Goal: Task Accomplishment & Management: Use online tool/utility

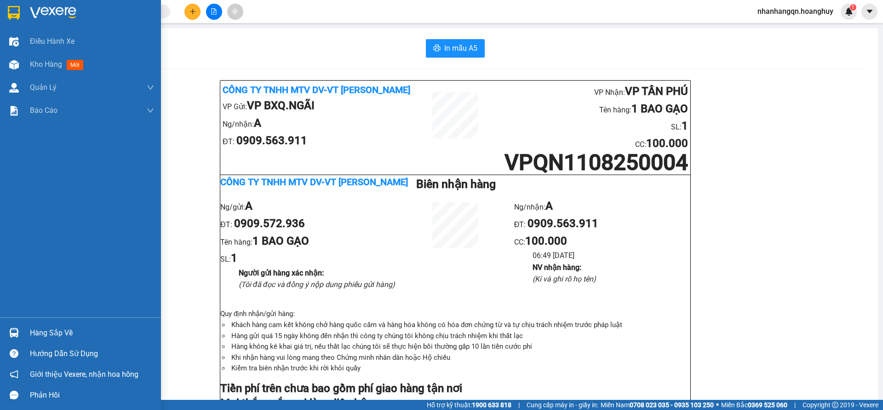
click at [4, 12] on div at bounding box center [80, 15] width 161 height 30
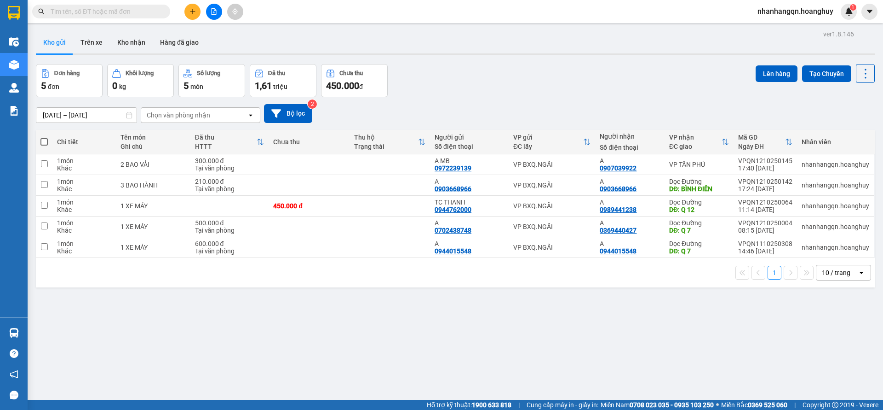
click at [209, 9] on button at bounding box center [214, 12] width 16 height 16
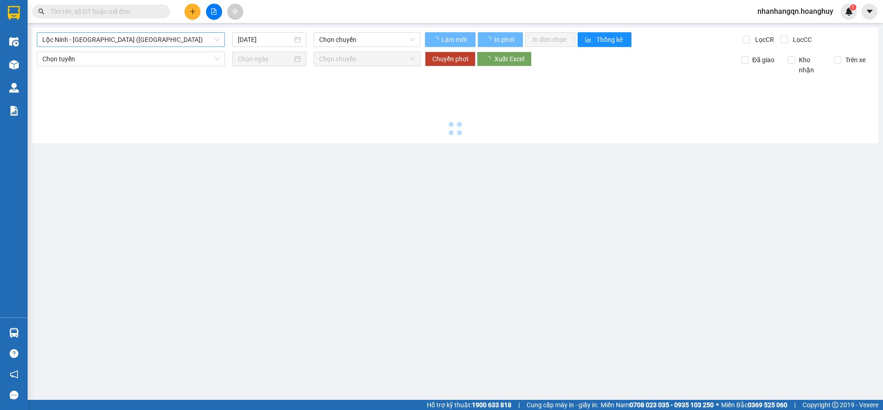
click at [147, 45] on span "Lộc Ninh - Quảng Ngãi (Hàng Hóa)" at bounding box center [130, 40] width 177 height 14
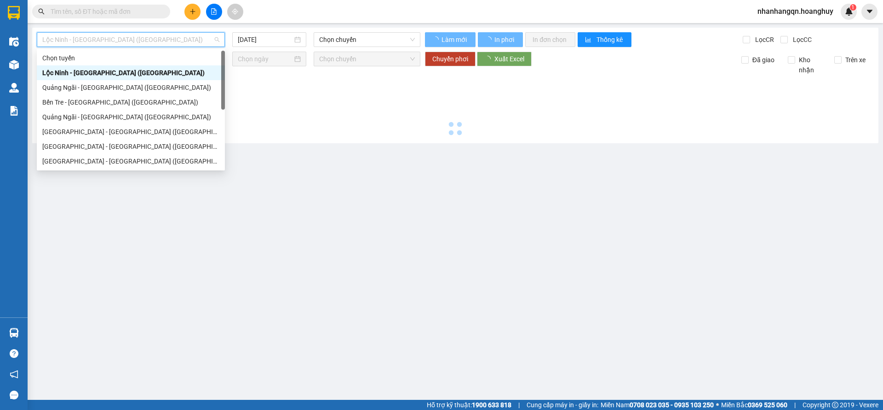
type input "13/10/2025"
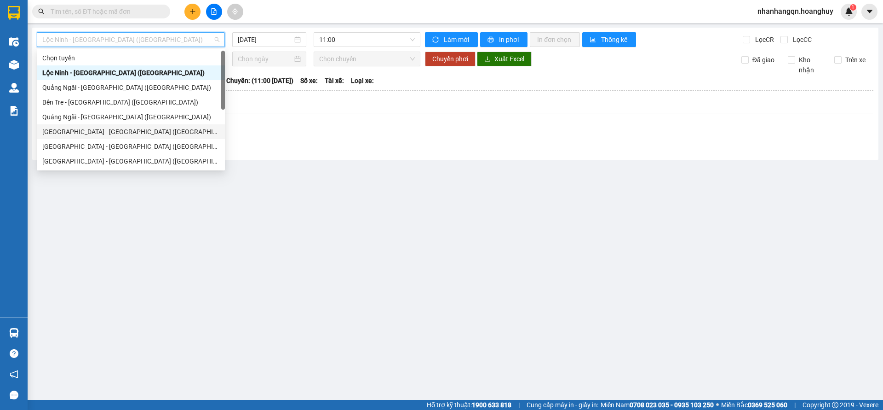
click at [93, 132] on div "Sài Gòn - Quảng Ngãi (Hàng Hoá)" at bounding box center [130, 132] width 177 height 10
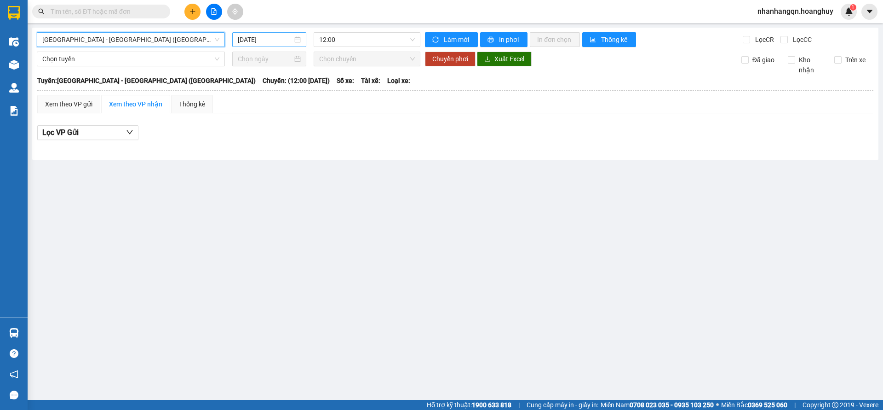
click at [256, 38] on input "13/10/2025" at bounding box center [265, 40] width 55 height 10
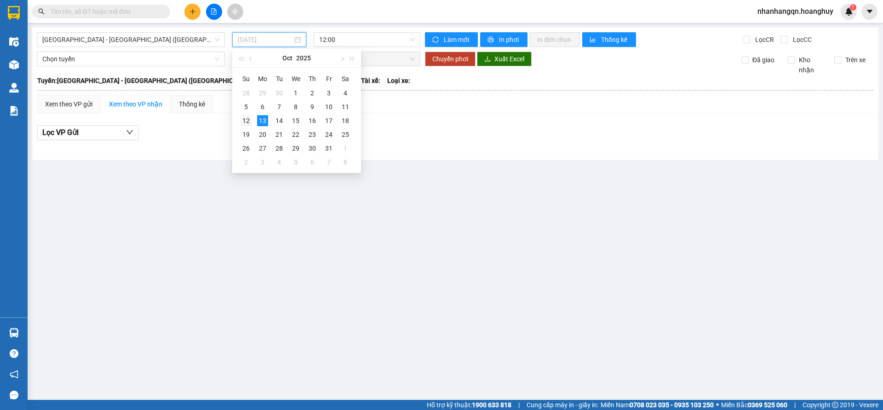
click at [250, 116] on div "12" at bounding box center [246, 120] width 11 height 11
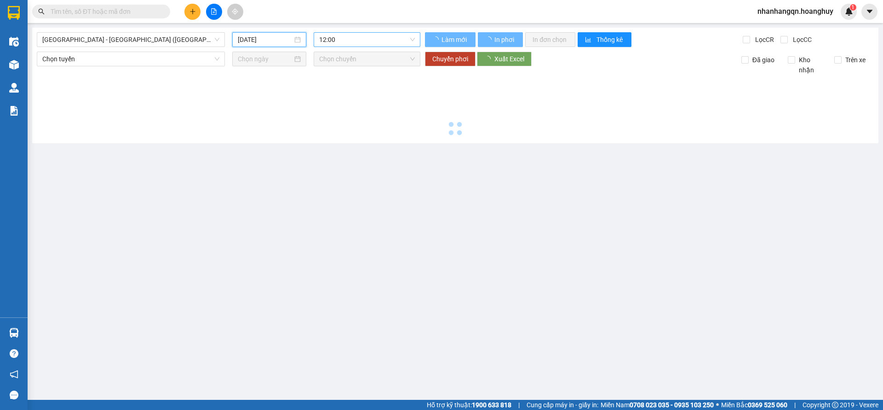
click at [360, 40] on span "12:00" at bounding box center [367, 40] width 96 height 14
type input "12/10/2025"
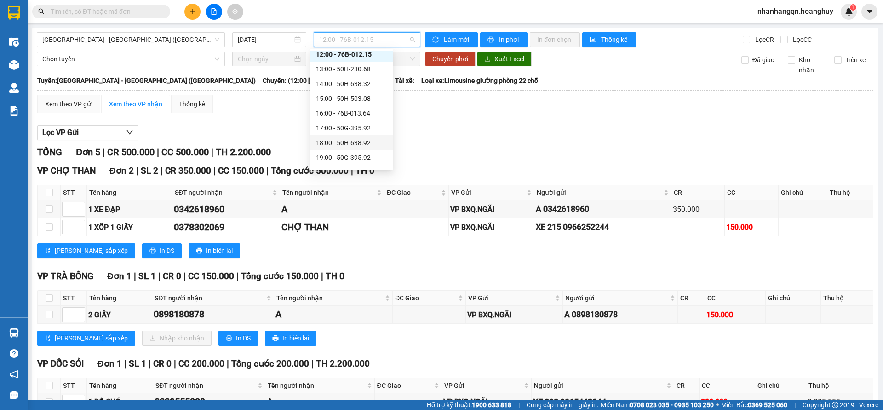
scroll to position [29, 0]
click at [364, 149] on div "19:00 - 50G-395.92" at bounding box center [352, 146] width 72 height 10
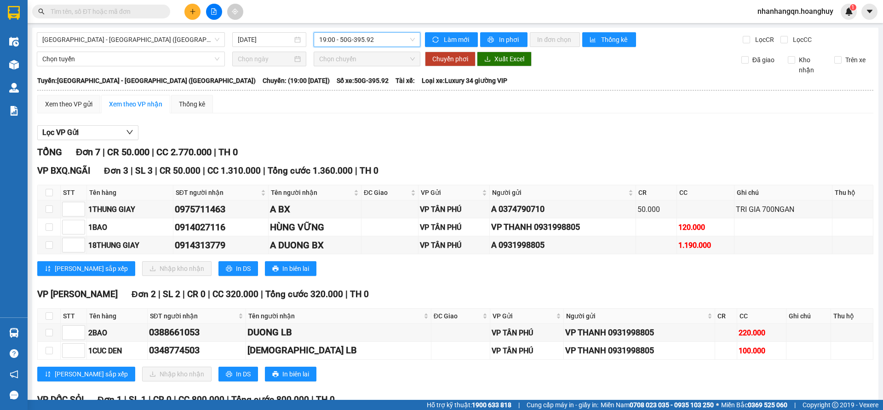
scroll to position [69, 0]
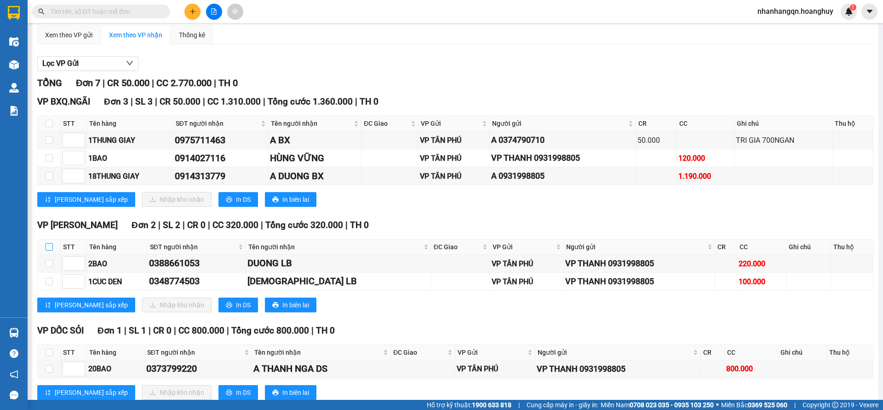
click at [49, 245] on input "checkbox" at bounding box center [49, 246] width 7 height 7
checkbox input "true"
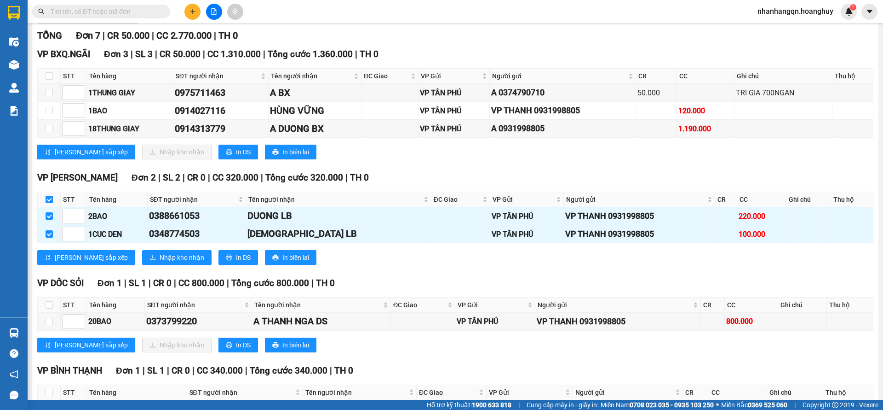
scroll to position [138, 0]
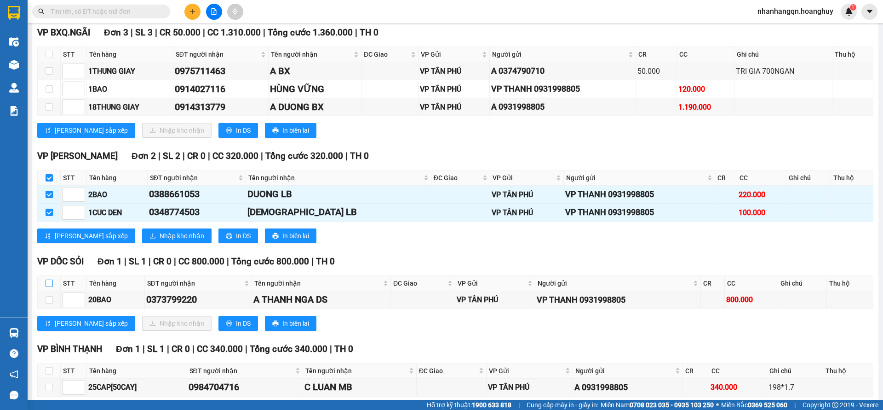
click at [46, 284] on input "checkbox" at bounding box center [49, 282] width 7 height 7
checkbox input "true"
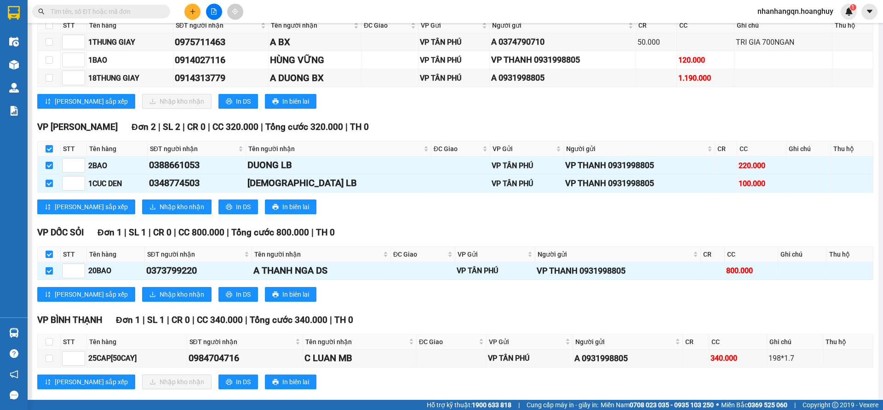
scroll to position [182, 0]
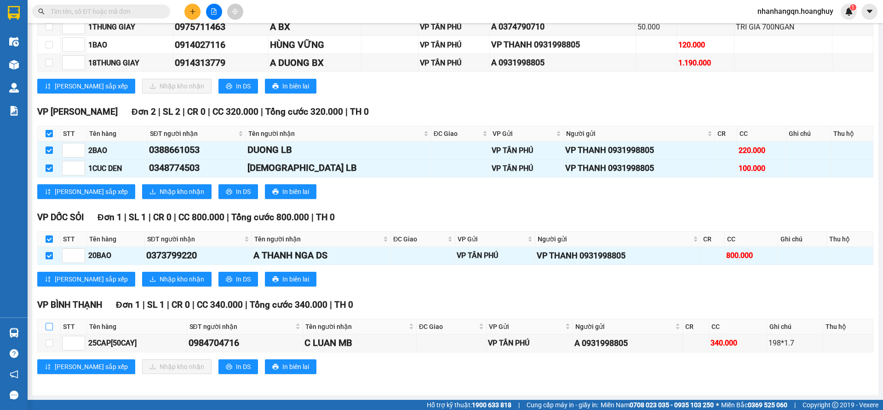
click at [51, 326] on input "checkbox" at bounding box center [49, 326] width 7 height 7
checkbox input "true"
